Goal: Task Accomplishment & Management: Manage account settings

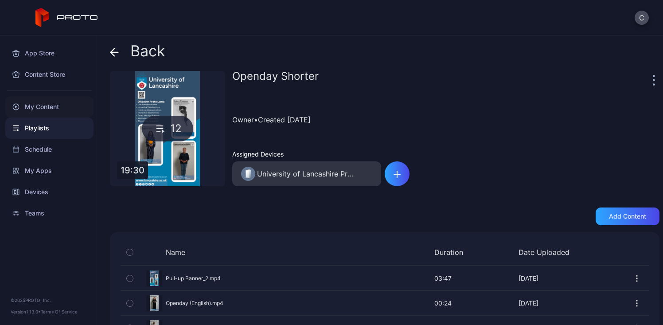
click at [39, 109] on div "My Content" at bounding box center [49, 106] width 88 height 21
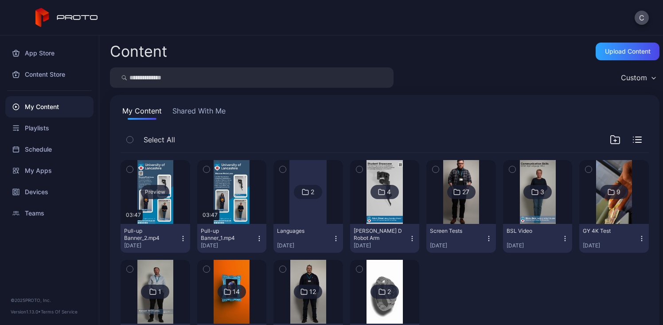
click at [164, 192] on div "Preview" at bounding box center [155, 192] width 28 height 14
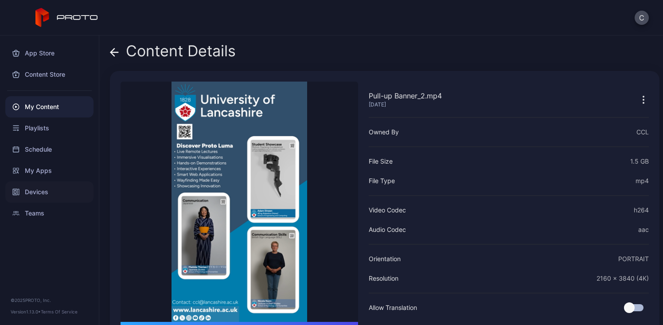
click at [47, 195] on div "Devices" at bounding box center [49, 191] width 88 height 21
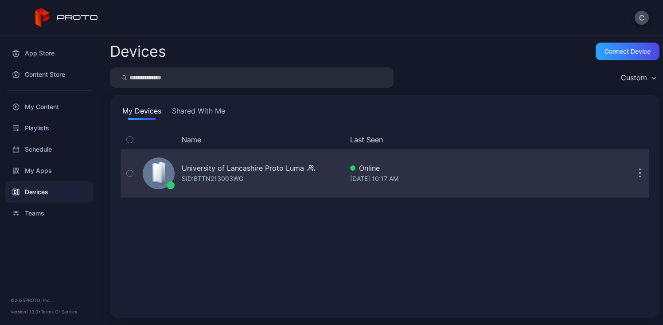
click at [268, 176] on div "University of Lancashire Proto Luma SID: BTTN213003WG" at bounding box center [248, 173] width 133 height 21
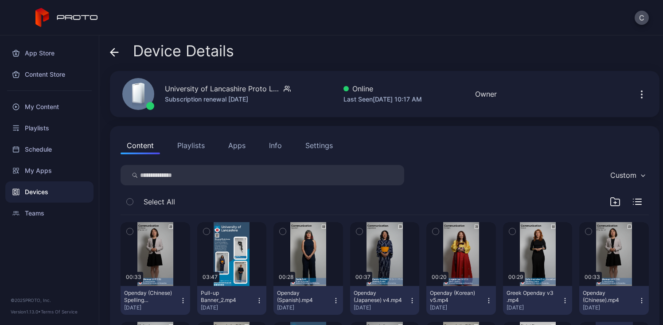
click at [641, 97] on icon "button" at bounding box center [641, 97] width 1 height 1
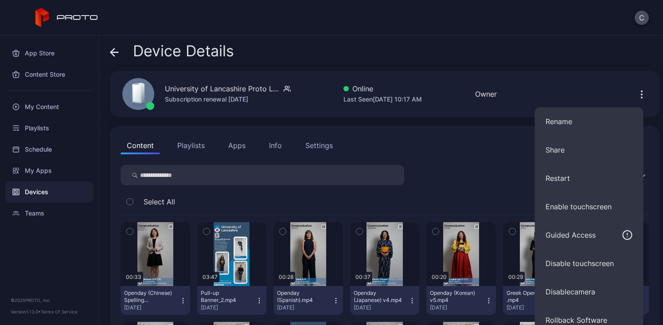
click at [319, 142] on div "Settings" at bounding box center [318, 145] width 27 height 11
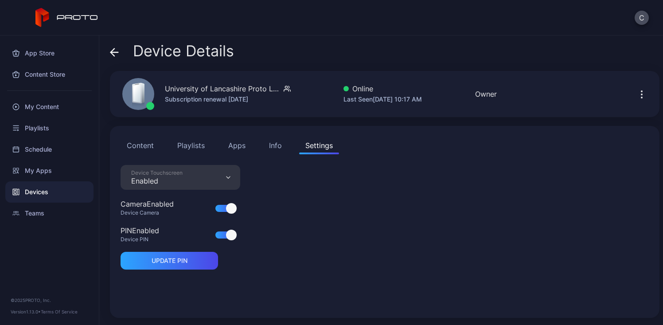
click at [269, 144] on div "Info" at bounding box center [275, 145] width 13 height 11
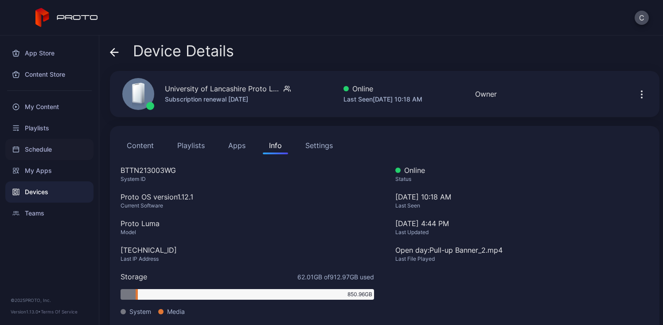
click at [57, 148] on div "Schedule" at bounding box center [49, 149] width 88 height 21
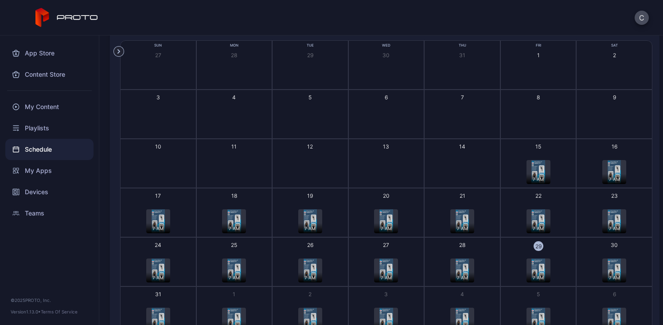
scroll to position [67, 0]
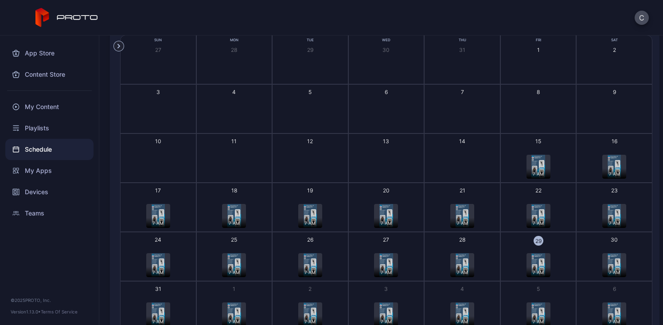
click at [534, 261] on img "button" at bounding box center [537, 265] width 13 height 24
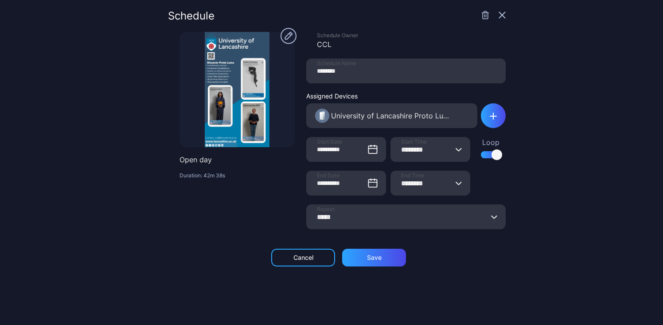
click at [499, 16] on icon "button" at bounding box center [502, 15] width 7 height 7
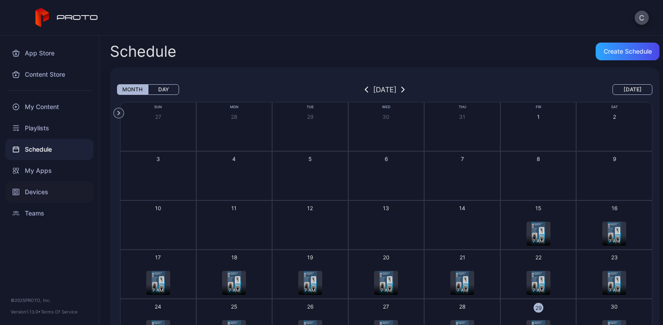
click at [34, 187] on div "Devices" at bounding box center [49, 191] width 88 height 21
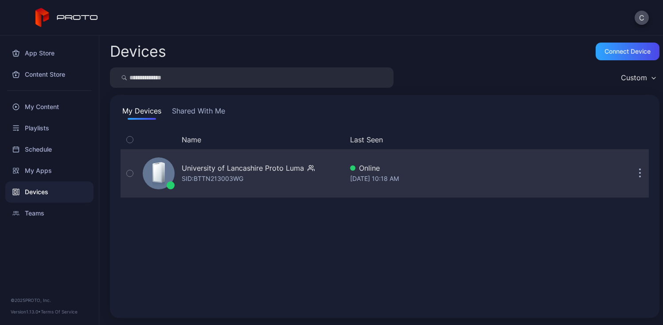
click at [633, 179] on button "button" at bounding box center [640, 173] width 18 height 18
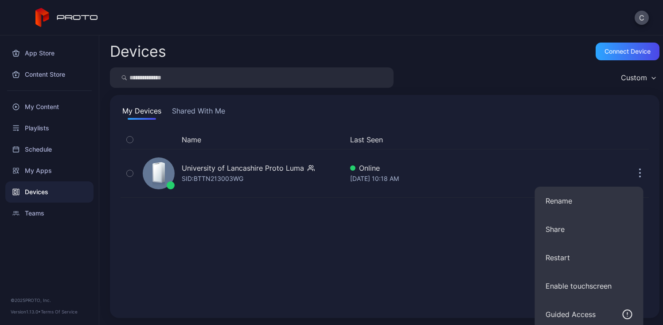
click at [397, 120] on div "My Devices Shared With Me Name Last Seen University of Lancashire Proto Luma SI…" at bounding box center [385, 206] width 550 height 223
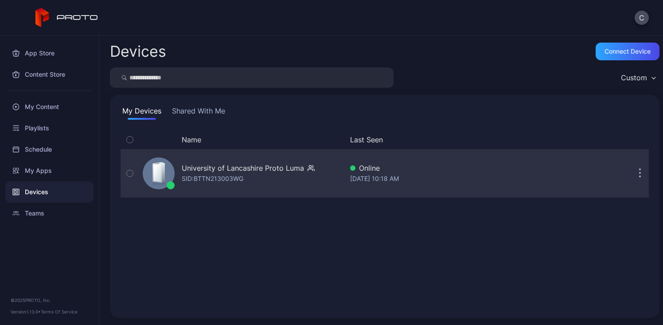
click at [360, 168] on div "Online" at bounding box center [443, 168] width 187 height 11
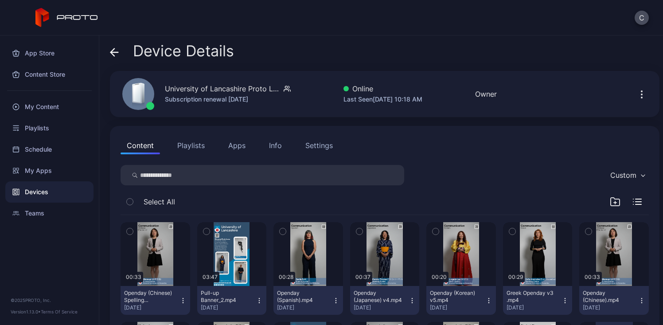
click at [319, 152] on button "Settings" at bounding box center [319, 146] width 40 height 18
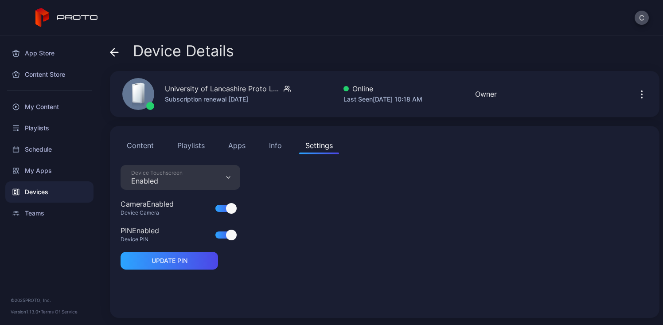
click at [268, 155] on div "Content Playlists Apps Info Settings Device Touchscreen Enabled Camera Enabled …" at bounding box center [385, 222] width 550 height 192
click at [271, 151] on button "Info" at bounding box center [275, 146] width 25 height 18
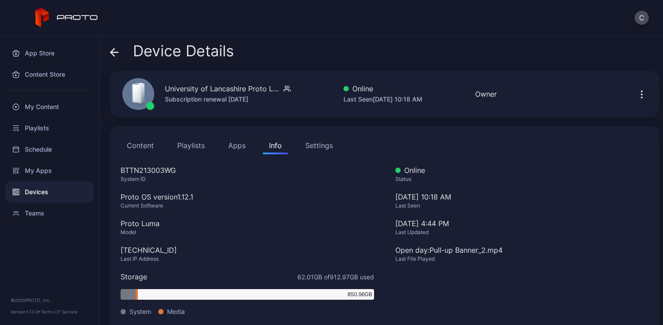
click at [244, 152] on button "Apps" at bounding box center [237, 146] width 30 height 18
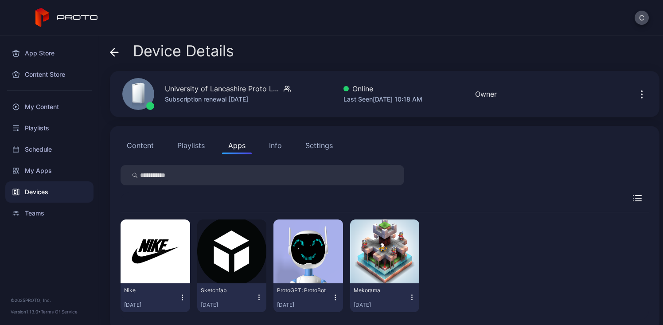
click at [190, 147] on button "Playlists" at bounding box center [191, 146] width 40 height 18
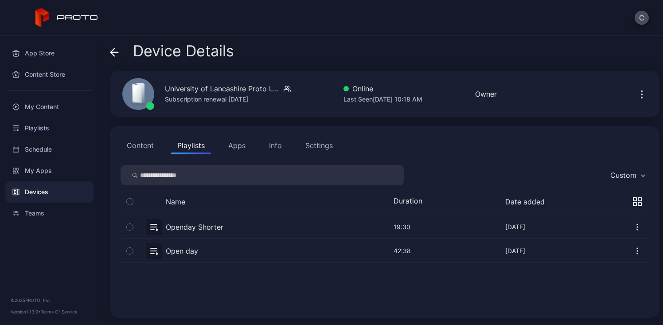
click at [141, 149] on button "Content" at bounding box center [140, 146] width 39 height 18
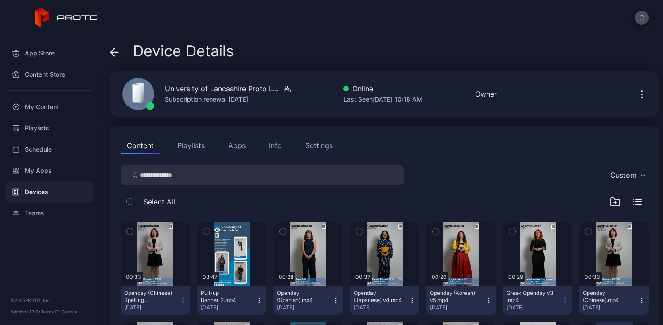
click at [636, 99] on icon "button" at bounding box center [641, 94] width 11 height 11
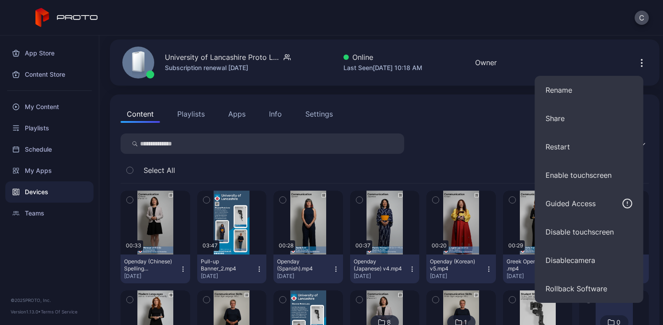
scroll to position [28, 0]
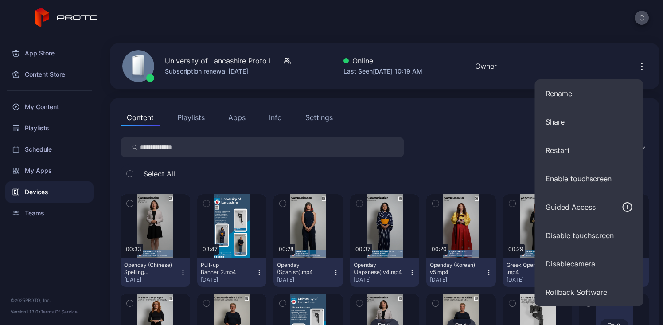
click at [469, 148] on div "Custom" at bounding box center [385, 147] width 528 height 20
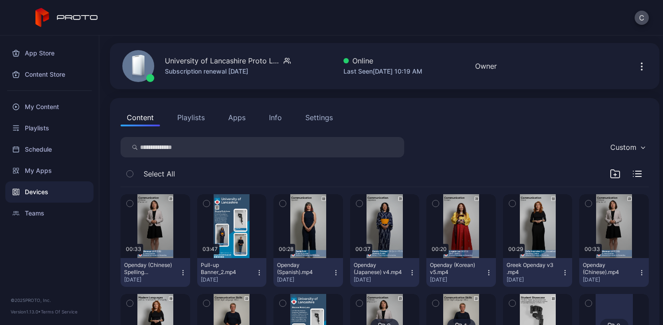
click at [290, 112] on div "Content Playlists Apps Info Settings" at bounding box center [385, 118] width 528 height 18
click at [317, 115] on div "Settings" at bounding box center [318, 117] width 27 height 11
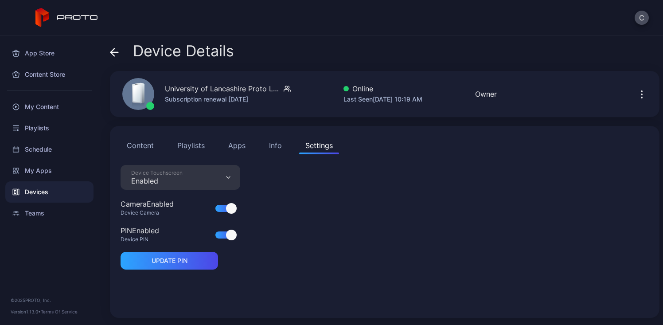
scroll to position [0, 0]
click at [281, 155] on div "Content Playlists Apps Info Settings Device Touchscreen Enabled Camera Enabled …" at bounding box center [385, 222] width 550 height 192
click at [278, 149] on div "Info" at bounding box center [275, 145] width 13 height 11
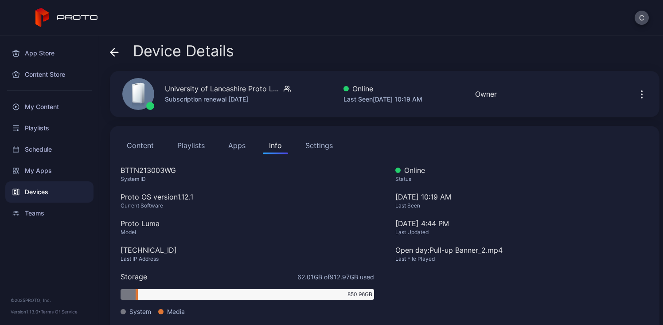
click at [236, 150] on button "Apps" at bounding box center [237, 146] width 30 height 18
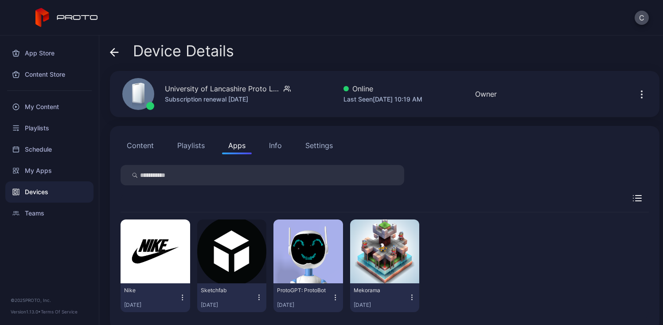
click at [184, 152] on button "Playlists" at bounding box center [191, 146] width 40 height 18
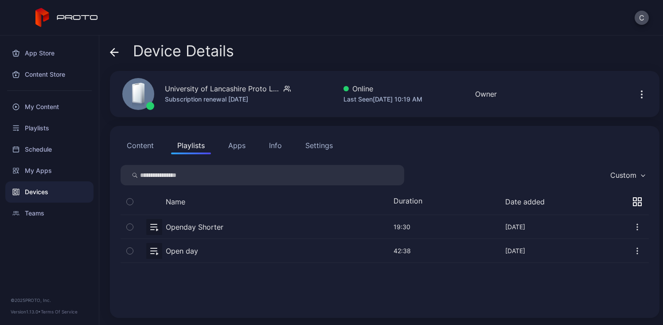
click at [143, 140] on button "Content" at bounding box center [140, 146] width 39 height 18
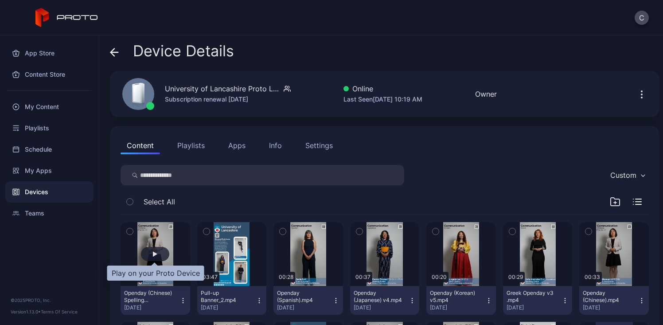
click at [157, 253] on div "button" at bounding box center [155, 254] width 28 height 14
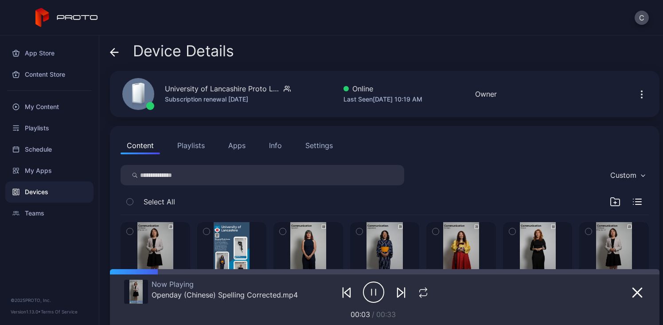
click at [372, 296] on icon "button" at bounding box center [373, 292] width 21 height 22
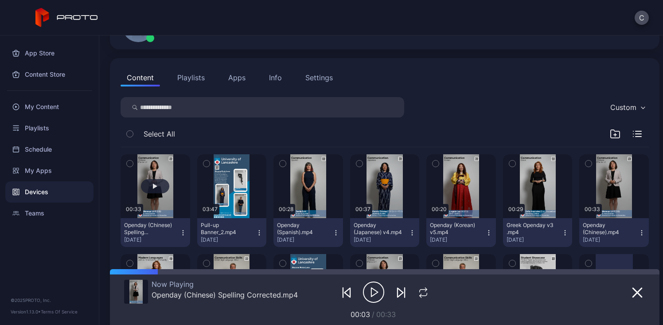
scroll to position [69, 0]
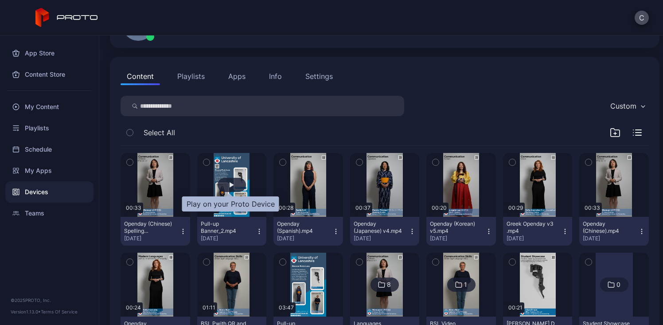
click at [237, 186] on div "button" at bounding box center [232, 185] width 28 height 14
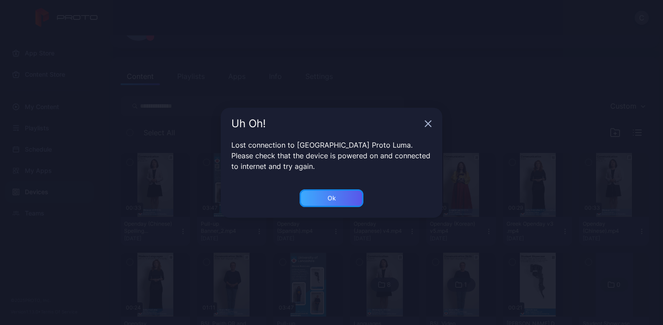
click at [338, 204] on div "Ok" at bounding box center [332, 198] width 64 height 18
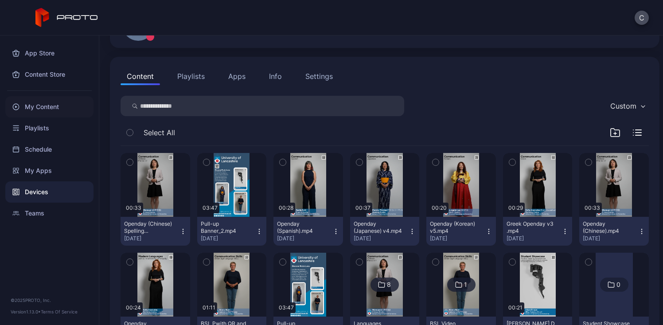
click at [51, 101] on div "My Content" at bounding box center [49, 106] width 88 height 21
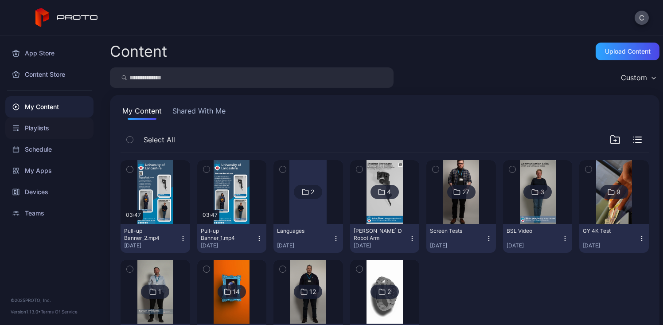
click at [51, 128] on div "Playlists" at bounding box center [49, 127] width 88 height 21
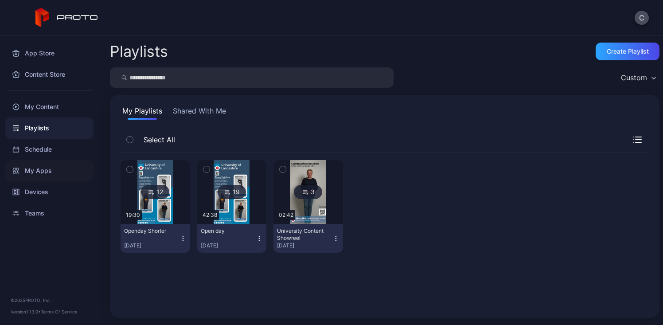
click at [48, 163] on div "My Apps" at bounding box center [49, 170] width 88 height 21
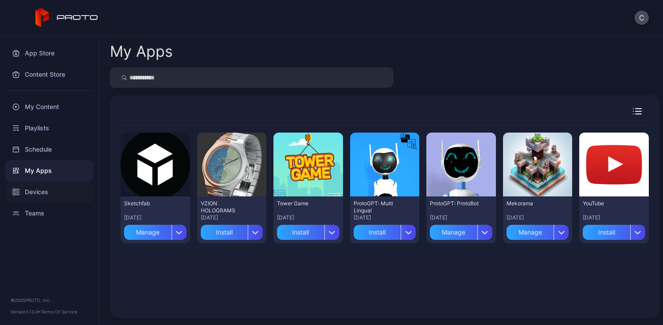
click at [48, 188] on div "Devices" at bounding box center [49, 191] width 88 height 21
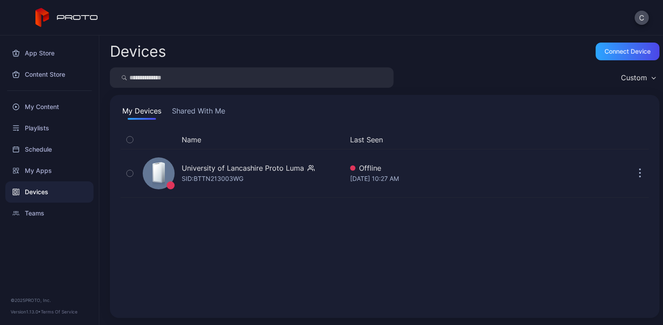
click at [422, 46] on div "Devices Connect device" at bounding box center [385, 52] width 550 height 18
click at [647, 18] on button "C" at bounding box center [642, 18] width 14 height 14
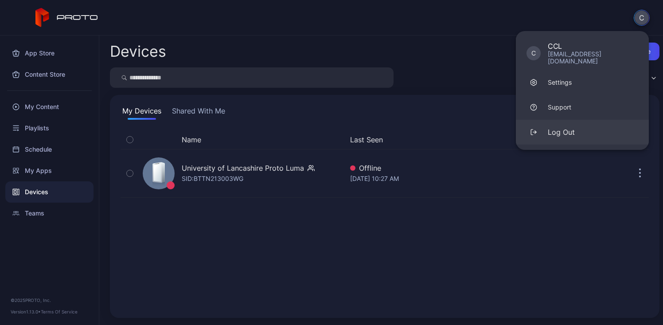
click at [559, 127] on div "Log Out" at bounding box center [561, 132] width 27 height 11
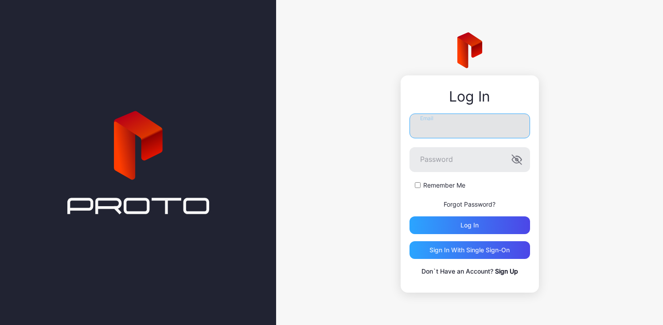
click at [488, 127] on input "Email" at bounding box center [470, 125] width 121 height 25
type input "**********"
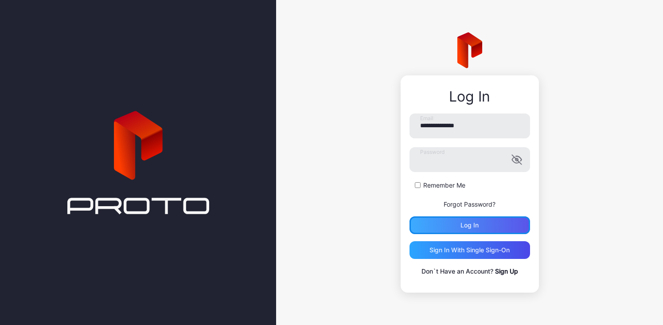
click at [449, 230] on div "Log in" at bounding box center [470, 225] width 121 height 18
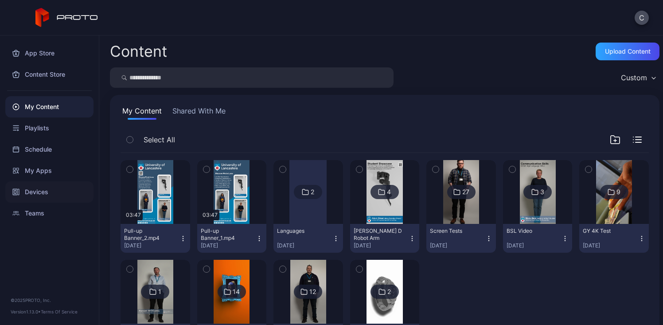
click at [50, 191] on div "Devices" at bounding box center [49, 191] width 88 height 21
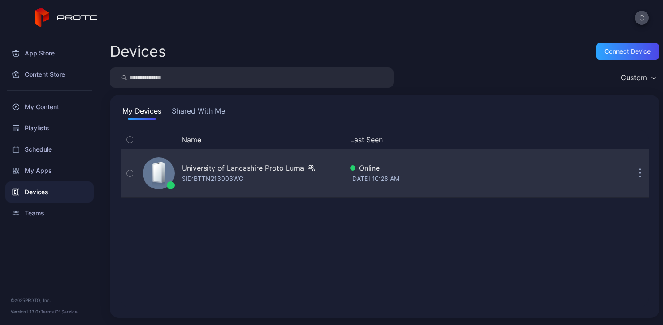
click at [313, 169] on icon "button" at bounding box center [313, 170] width 1 height 2
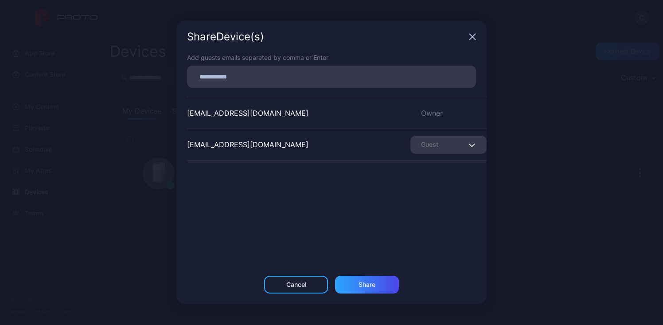
click at [475, 41] on div "Share Device (s)" at bounding box center [331, 37] width 310 height 32
click at [472, 34] on icon "button" at bounding box center [472, 36] width 7 height 7
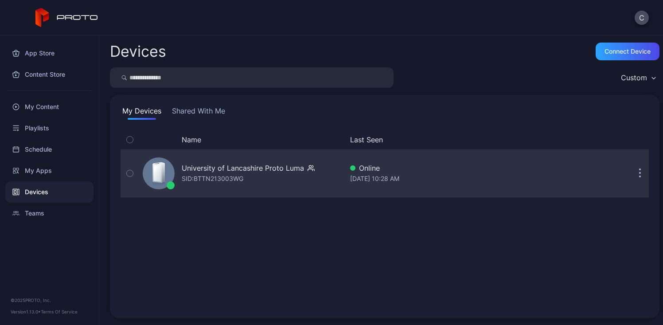
click at [441, 168] on div "Online" at bounding box center [443, 168] width 187 height 11
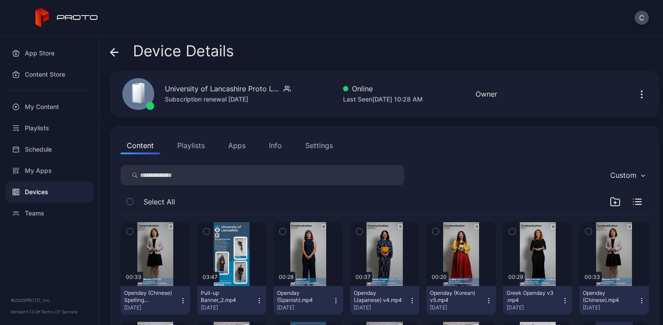
click at [314, 147] on div "Settings" at bounding box center [318, 145] width 27 height 11
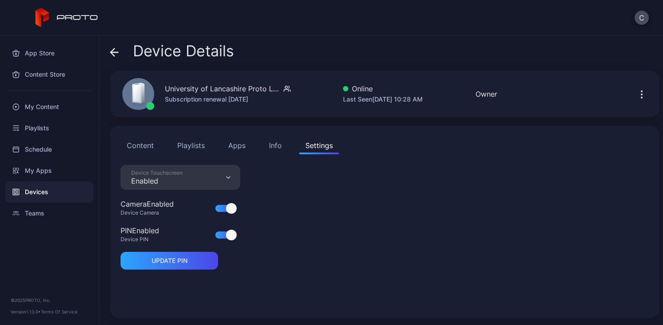
click at [280, 151] on button "Info" at bounding box center [275, 146] width 25 height 18
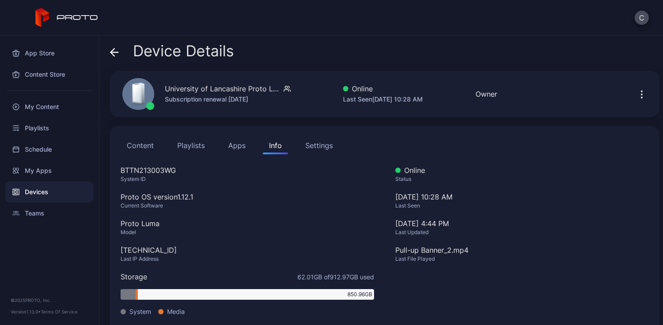
click at [232, 143] on button "Apps" at bounding box center [237, 146] width 30 height 18
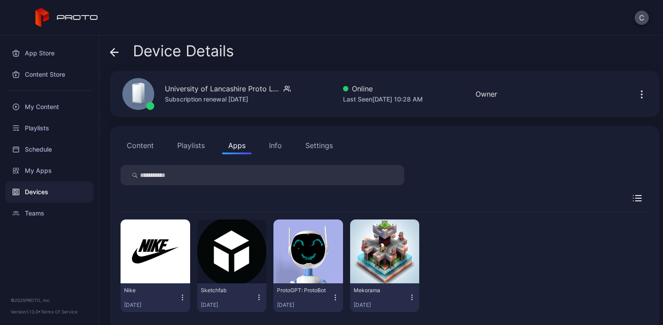
click at [192, 147] on button "Playlists" at bounding box center [191, 146] width 40 height 18
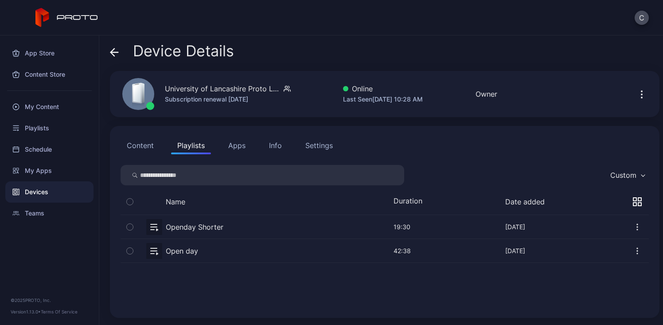
click at [147, 151] on button "Content" at bounding box center [140, 146] width 39 height 18
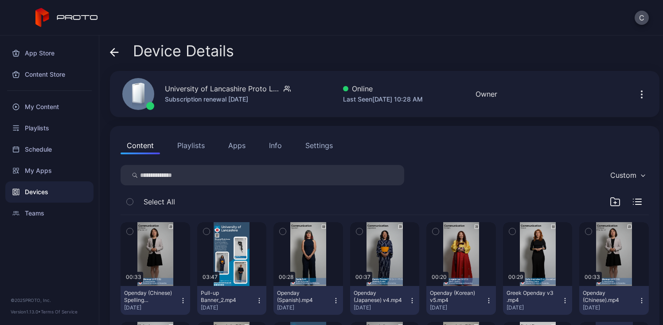
click at [641, 97] on icon "button" at bounding box center [641, 97] width 1 height 1
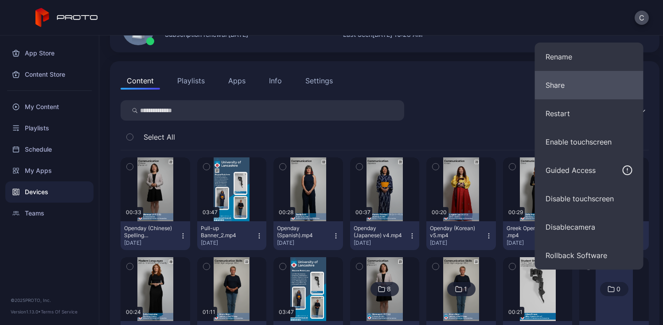
scroll to position [66, 0]
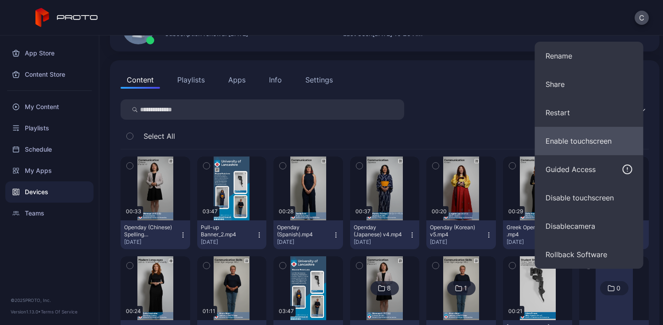
click at [569, 140] on button "Enable touchscreen" at bounding box center [589, 141] width 109 height 28
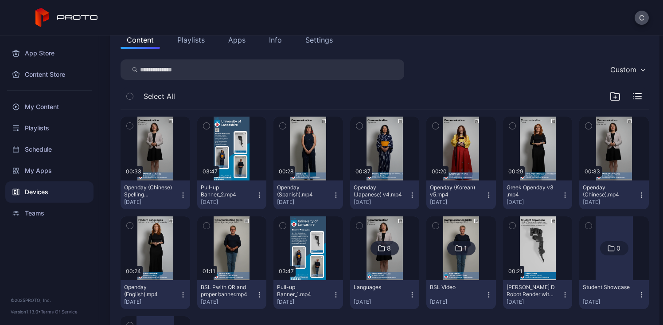
scroll to position [0, 0]
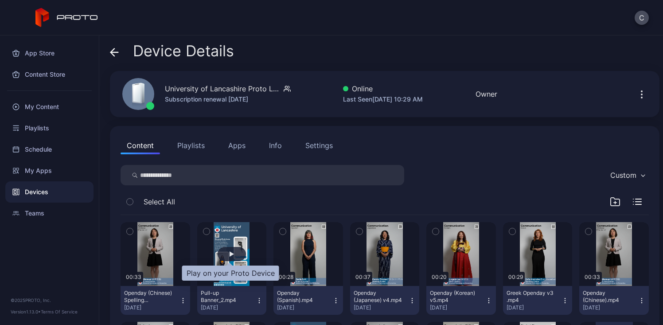
click at [238, 254] on div "button" at bounding box center [232, 254] width 28 height 14
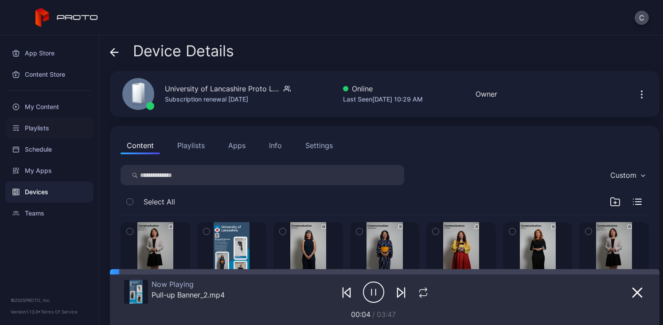
click at [46, 131] on div "Playlists" at bounding box center [49, 127] width 88 height 21
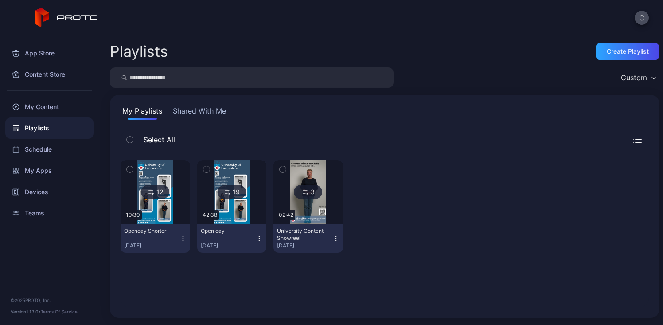
click at [239, 178] on img at bounding box center [232, 192] width 36 height 64
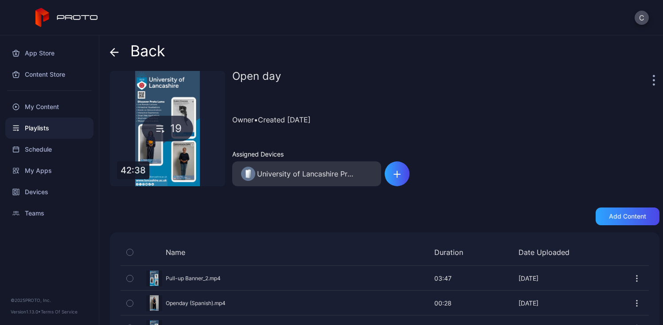
click at [117, 56] on icon at bounding box center [114, 52] width 9 height 9
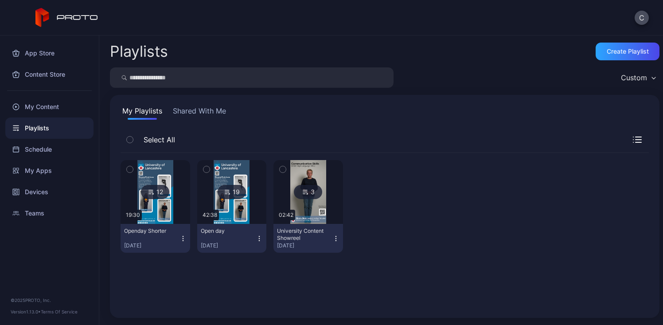
click at [160, 191] on div "12" at bounding box center [155, 192] width 28 height 14
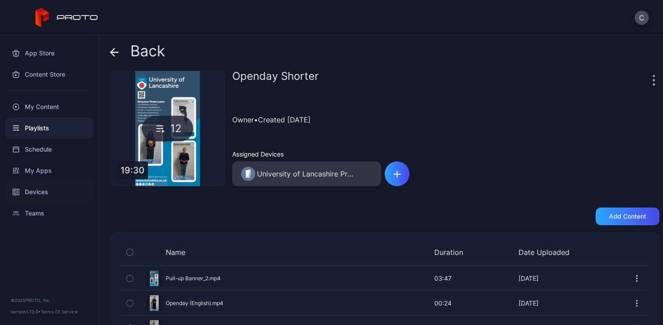
click at [51, 193] on div "Devices" at bounding box center [49, 191] width 88 height 21
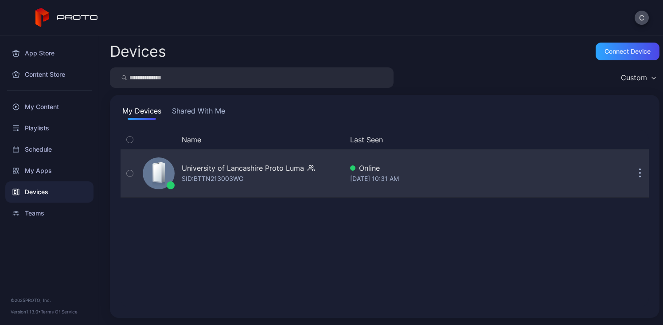
click at [203, 172] on div "University of Lancashire Proto Luma" at bounding box center [243, 168] width 122 height 11
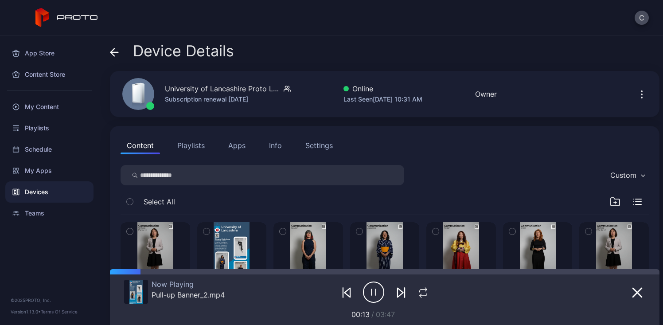
click at [197, 145] on button "Playlists" at bounding box center [191, 146] width 40 height 18
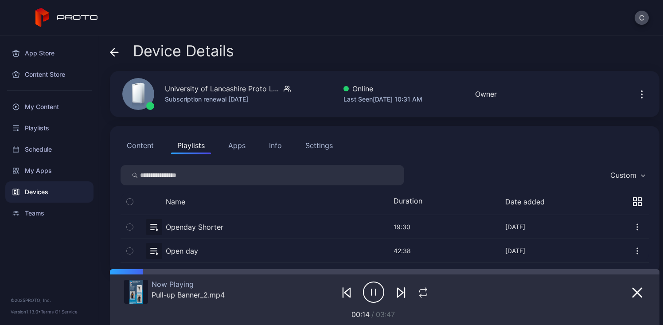
click at [196, 223] on button "button" at bounding box center [385, 226] width 528 height 23
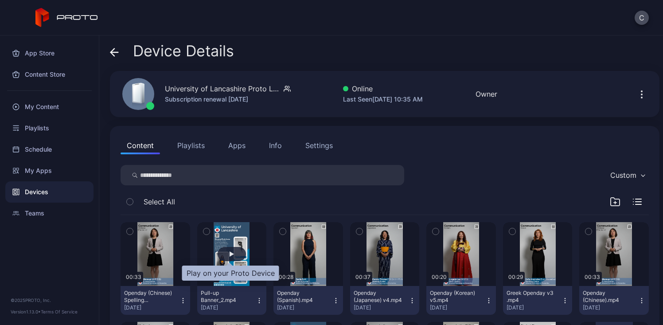
click at [222, 255] on div "button" at bounding box center [232, 254] width 28 height 14
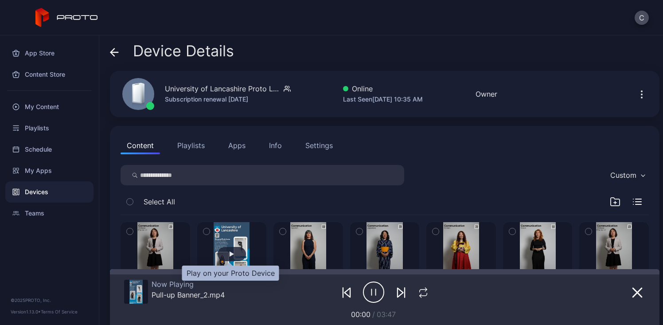
click at [222, 255] on div "button" at bounding box center [232, 254] width 28 height 14
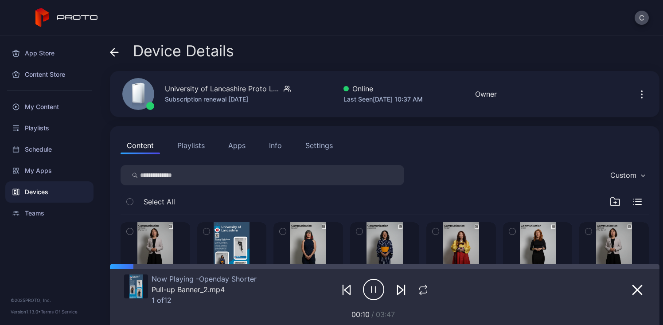
click at [338, 134] on div "Content Playlists Apps Info Settings Custom Select All 00:33 Openday (Chinese) …" at bounding box center [385, 329] width 550 height 406
click at [315, 154] on div "Content Playlists Apps Info Settings Custom Select All 00:33 Openday (Chinese) …" at bounding box center [385, 329] width 550 height 406
click at [324, 146] on div "Settings" at bounding box center [318, 145] width 27 height 11
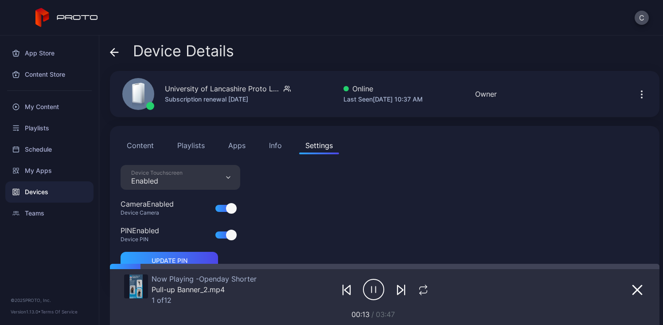
click at [636, 92] on icon "button" at bounding box center [641, 94] width 11 height 11
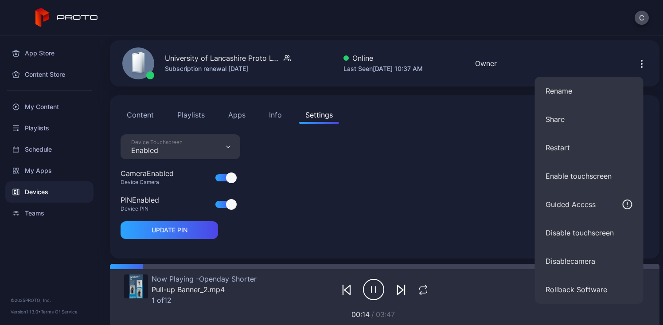
scroll to position [32, 0]
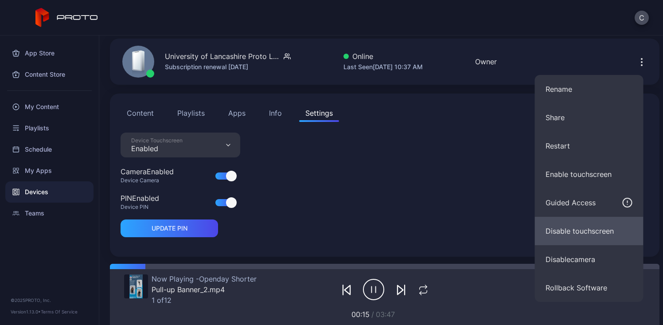
click at [595, 235] on button "Disable touchscreen" at bounding box center [589, 231] width 109 height 28
